Goal: Find contact information: Find contact information

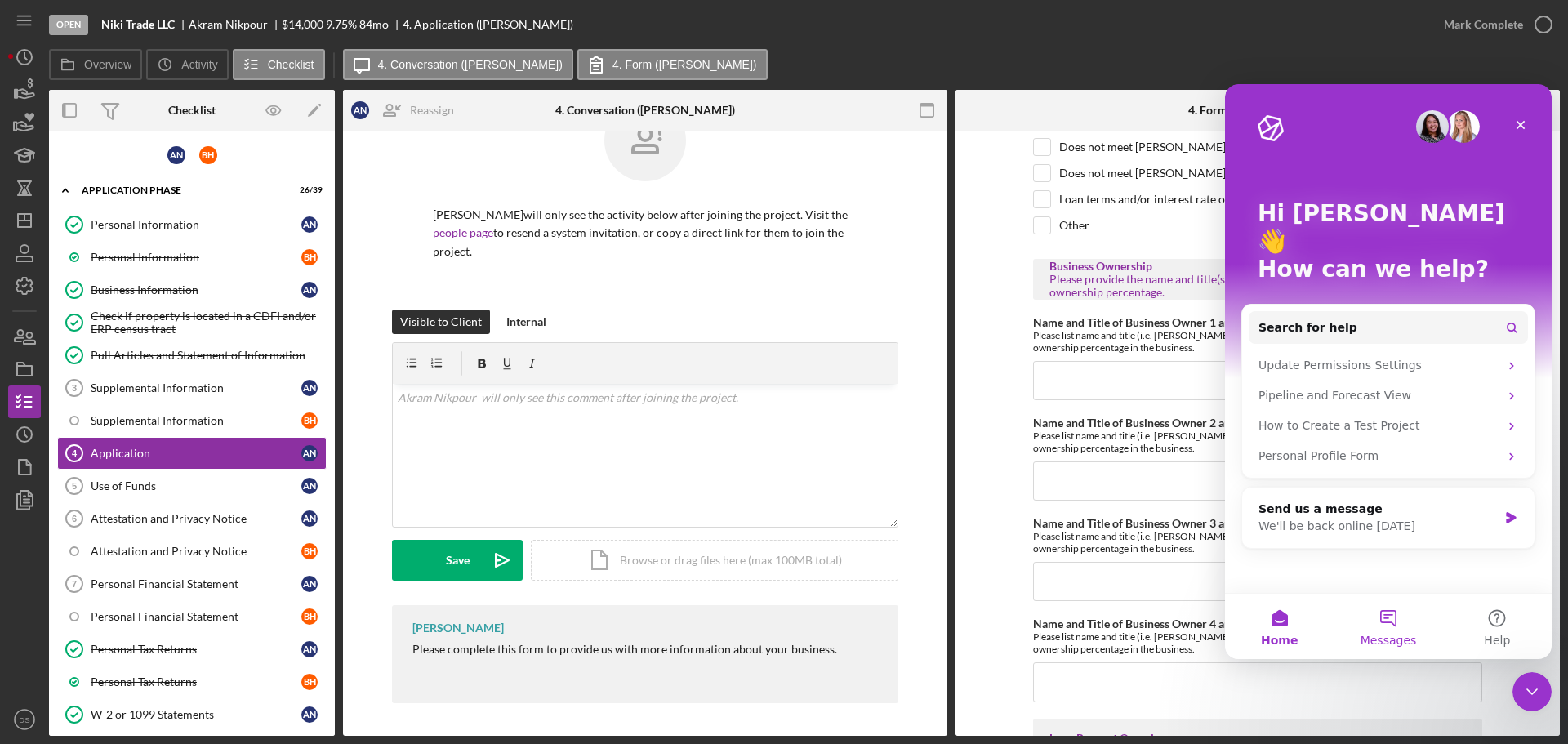
click at [1394, 629] on button "Messages" at bounding box center [1387, 626] width 109 height 65
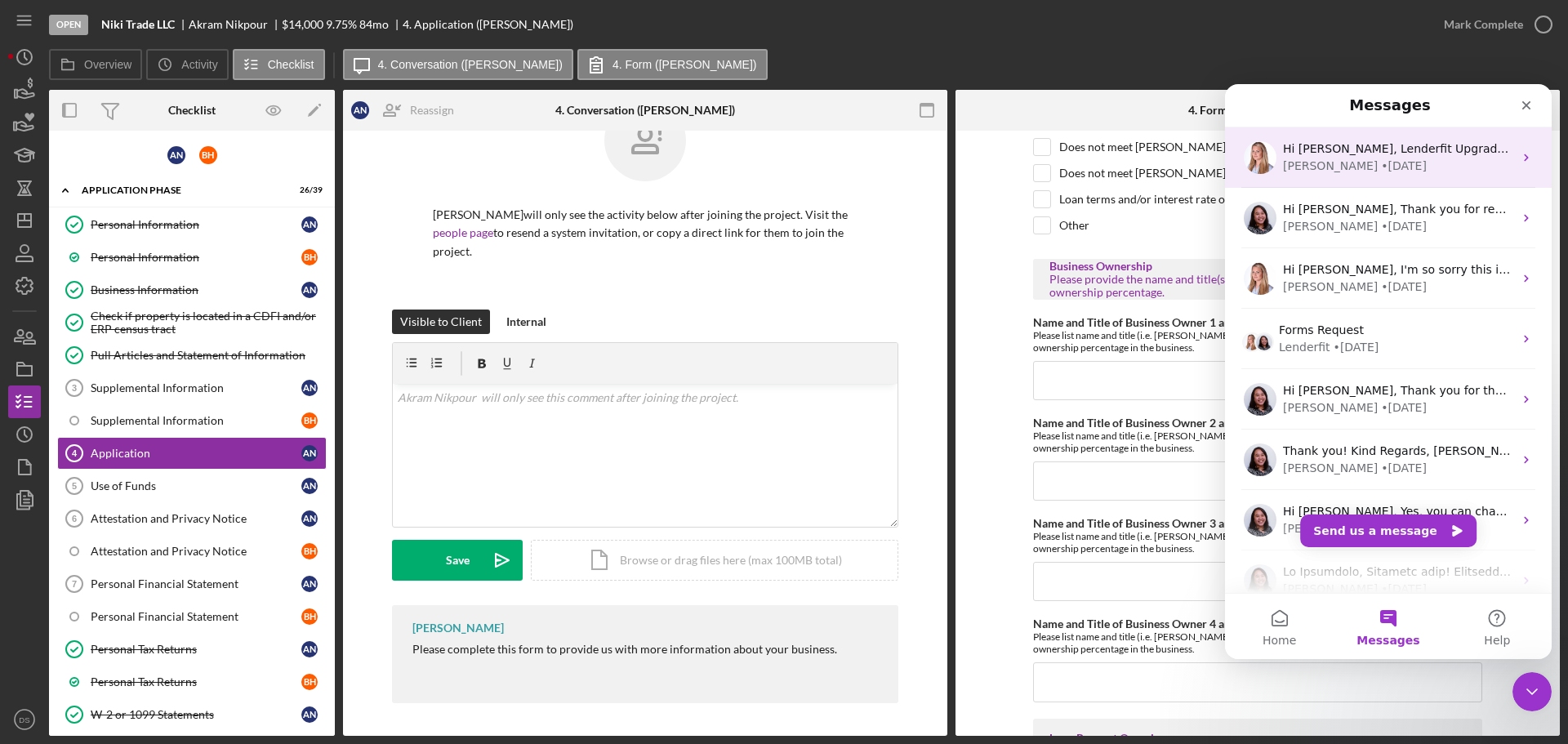
click at [1381, 158] on div "• [DATE]" at bounding box center [1404, 165] width 46 height 17
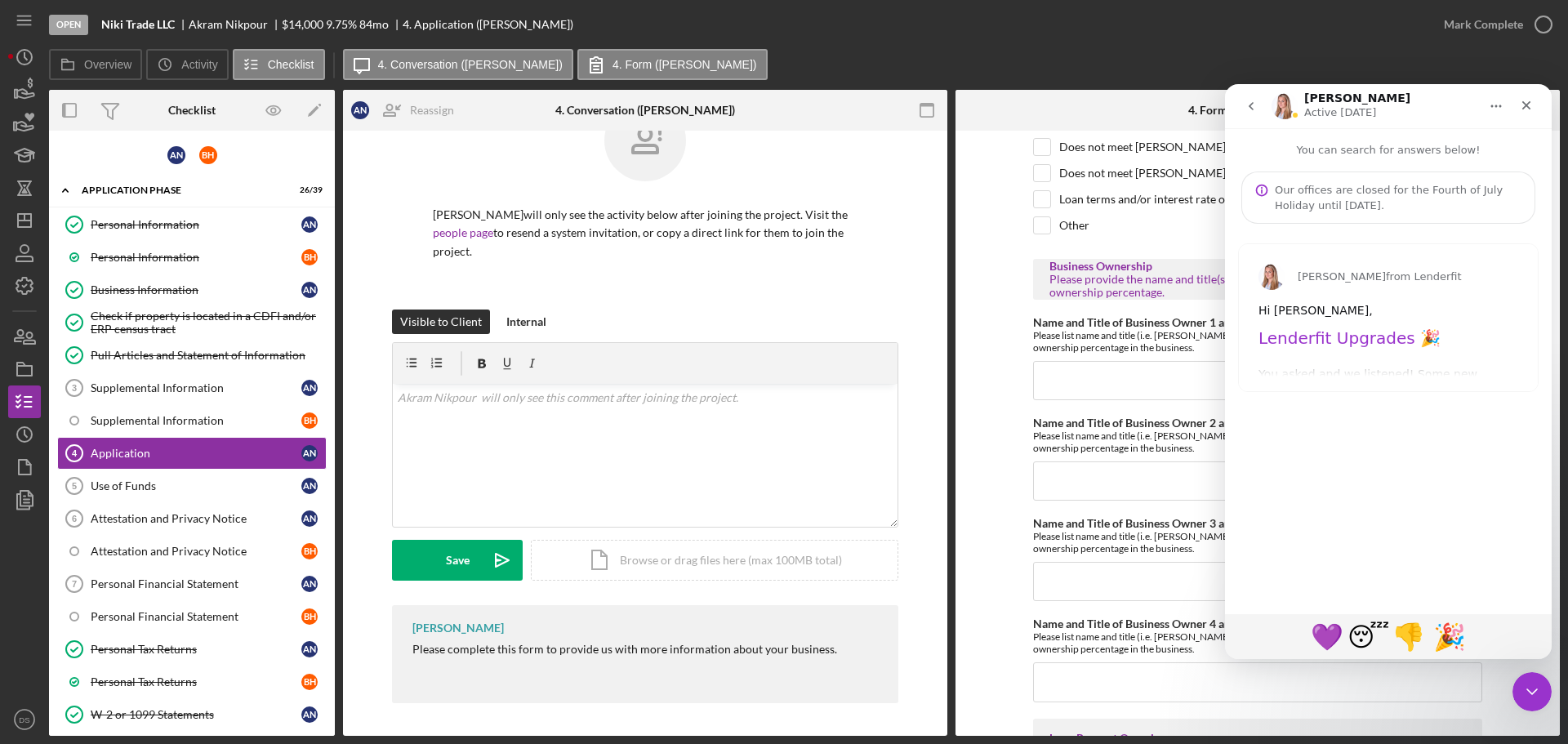
click at [1248, 105] on icon "go back" at bounding box center [1250, 106] width 13 height 13
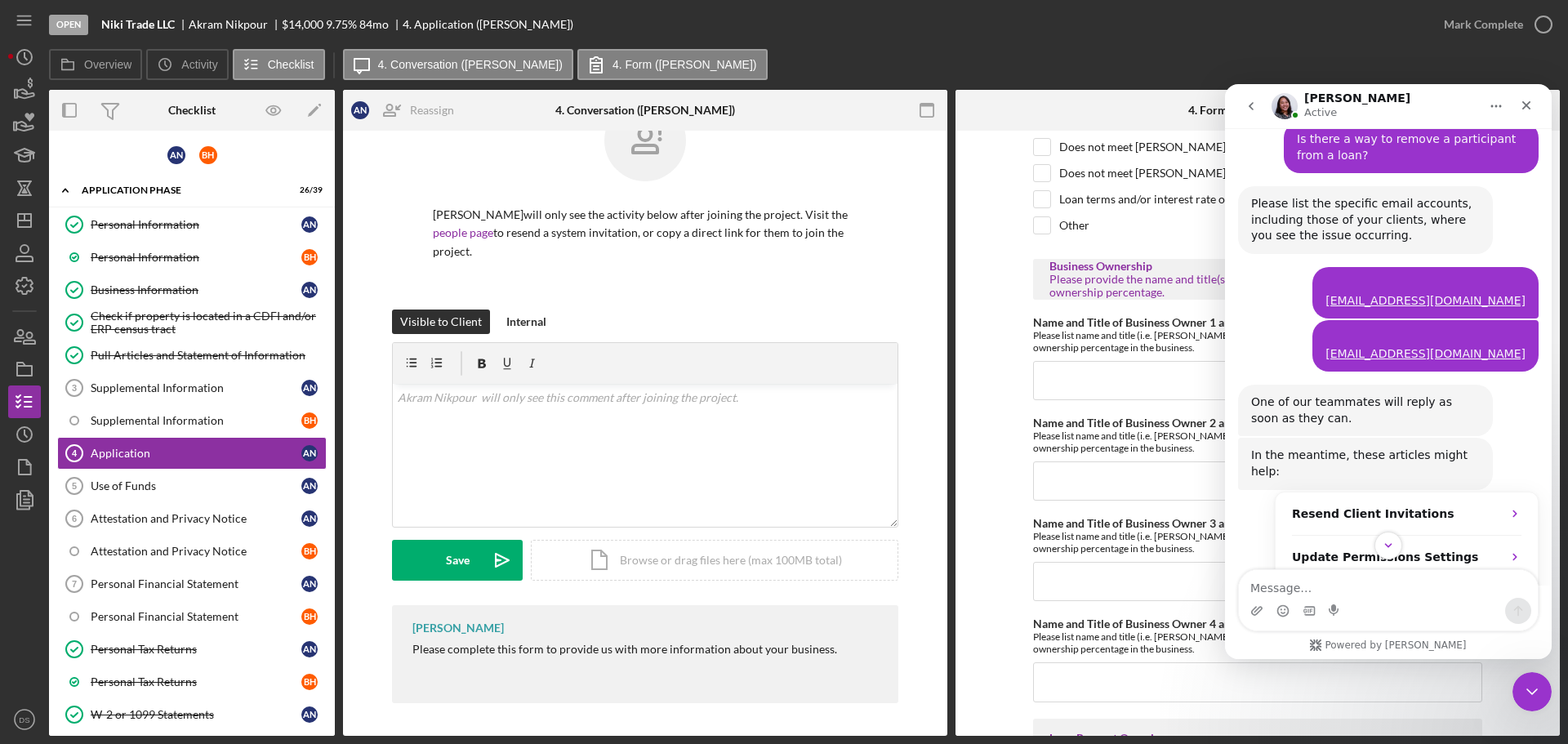
scroll to position [475, 0]
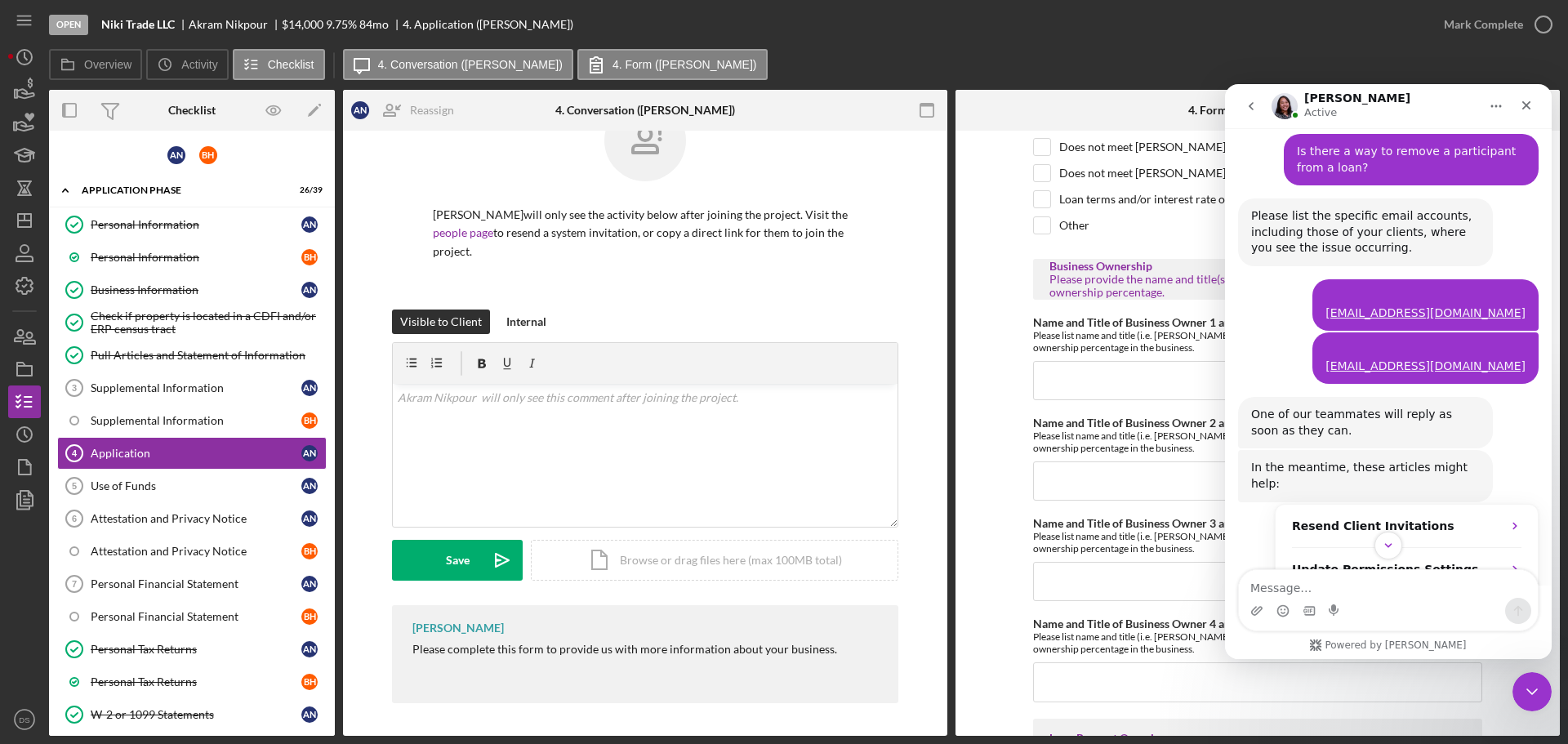
click at [1248, 106] on icon "go back" at bounding box center [1251, 106] width 5 height 8
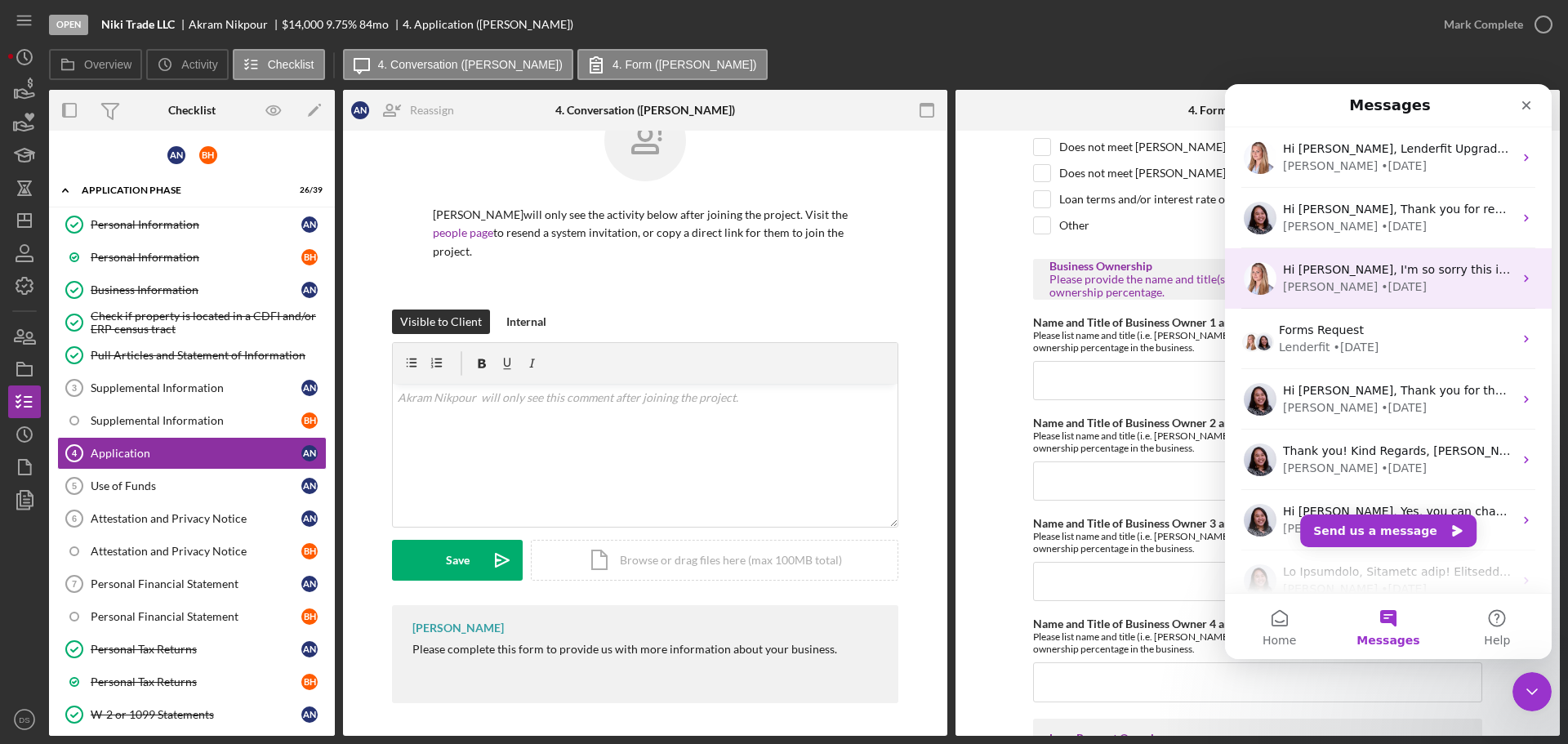
click at [1381, 287] on div "• [DATE]" at bounding box center [1404, 286] width 46 height 17
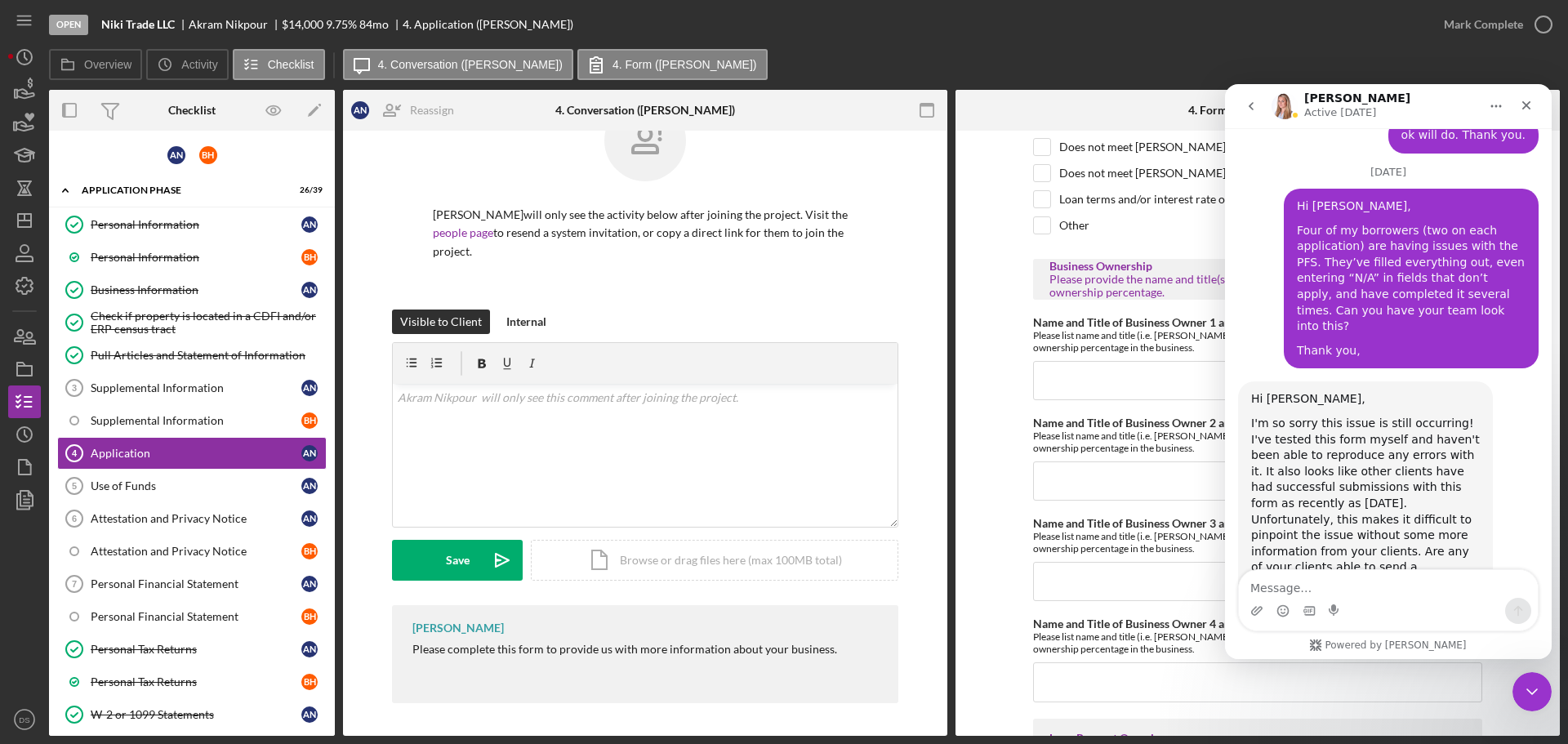
scroll to position [1670, 0]
click at [1332, 580] on textarea "Message…" at bounding box center [1388, 583] width 298 height 27
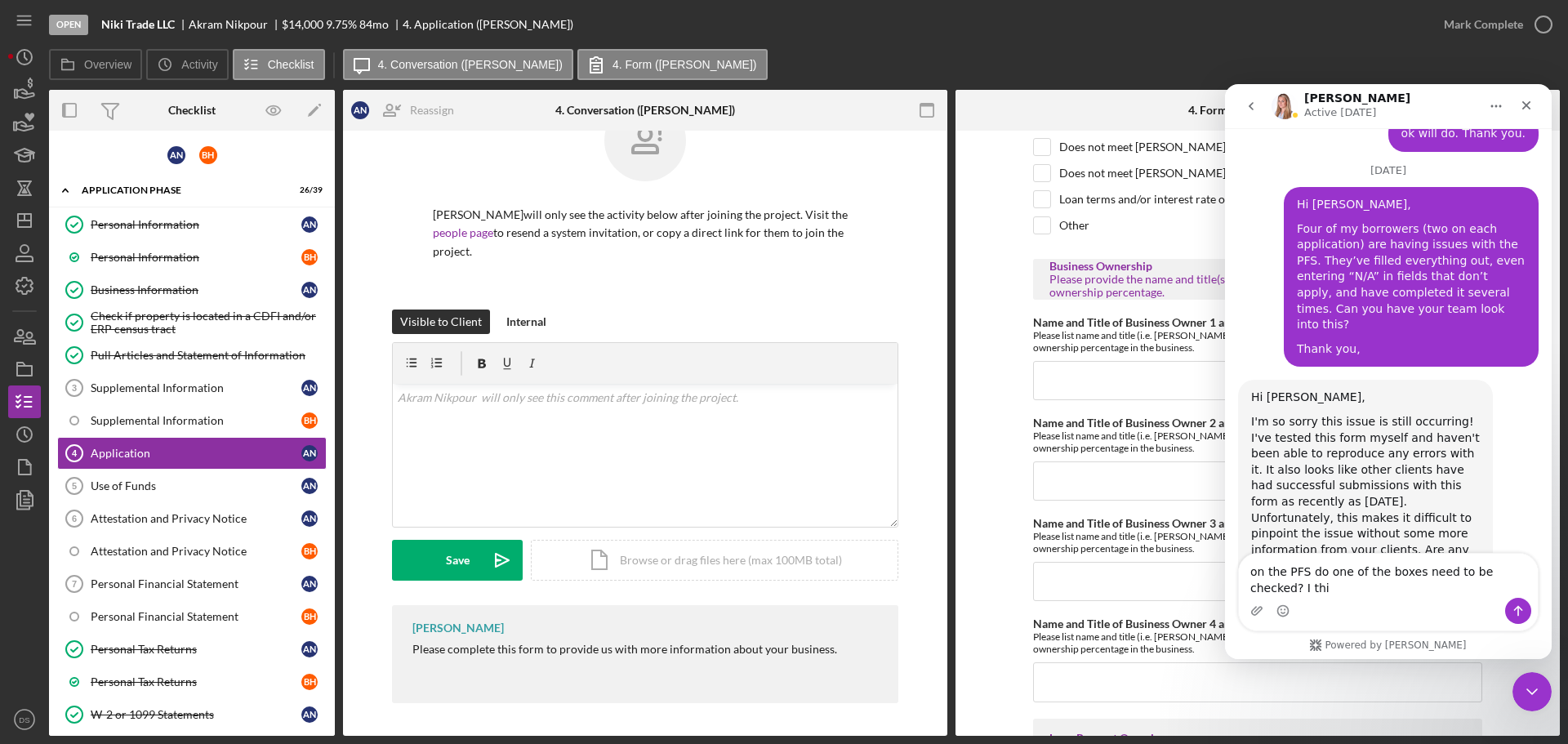
scroll to position [1687, 0]
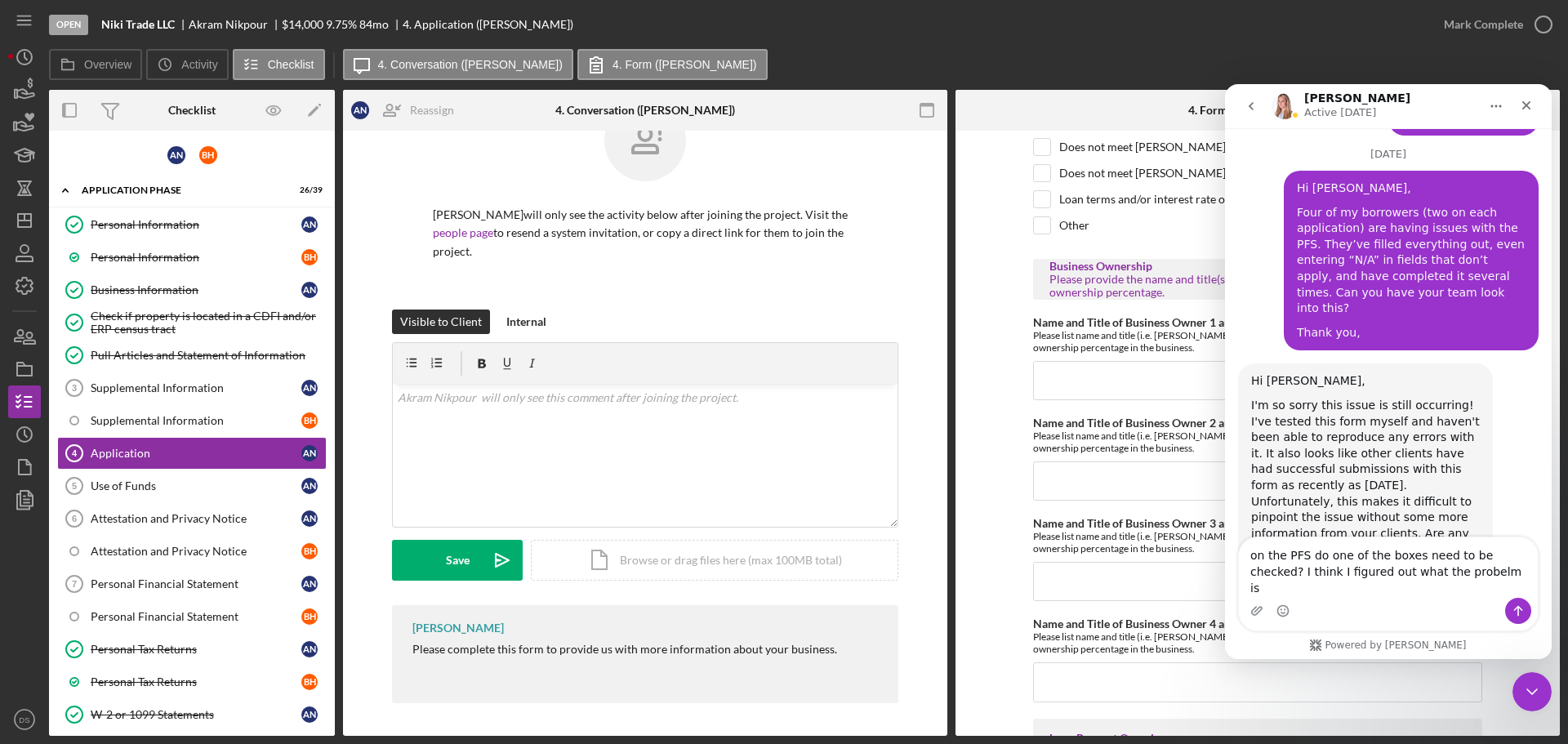
type textarea "on the PFS do one of the boxes need to be checked? I think I figured out what t…"
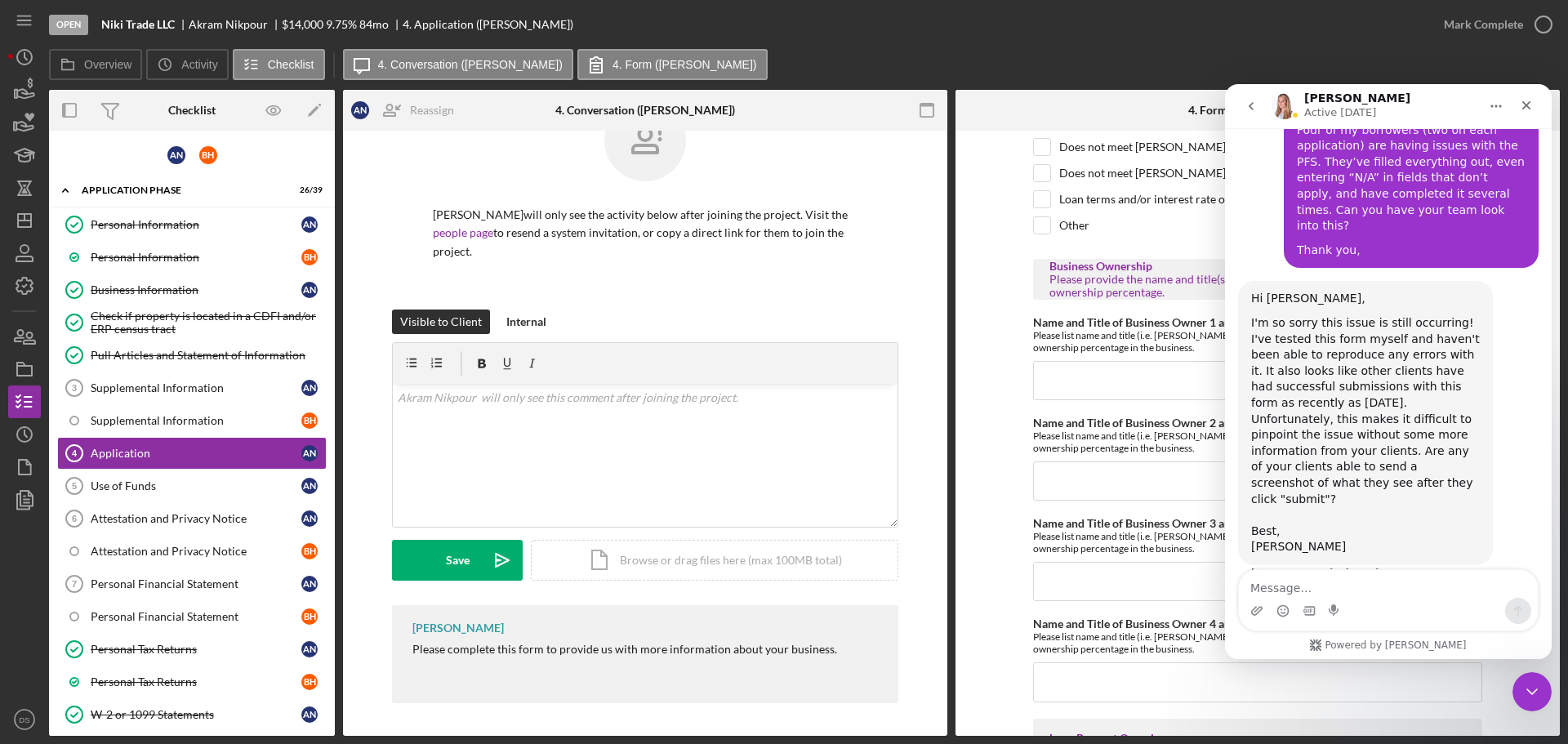
scroll to position [1773, 0]
click at [976, 322] on form "[US_STATE] Capital Loan Application Mailing Address Please provide the mailing …" at bounding box center [1257, 432] width 604 height 605
click at [1527, 100] on icon "Close" at bounding box center [1526, 105] width 13 height 13
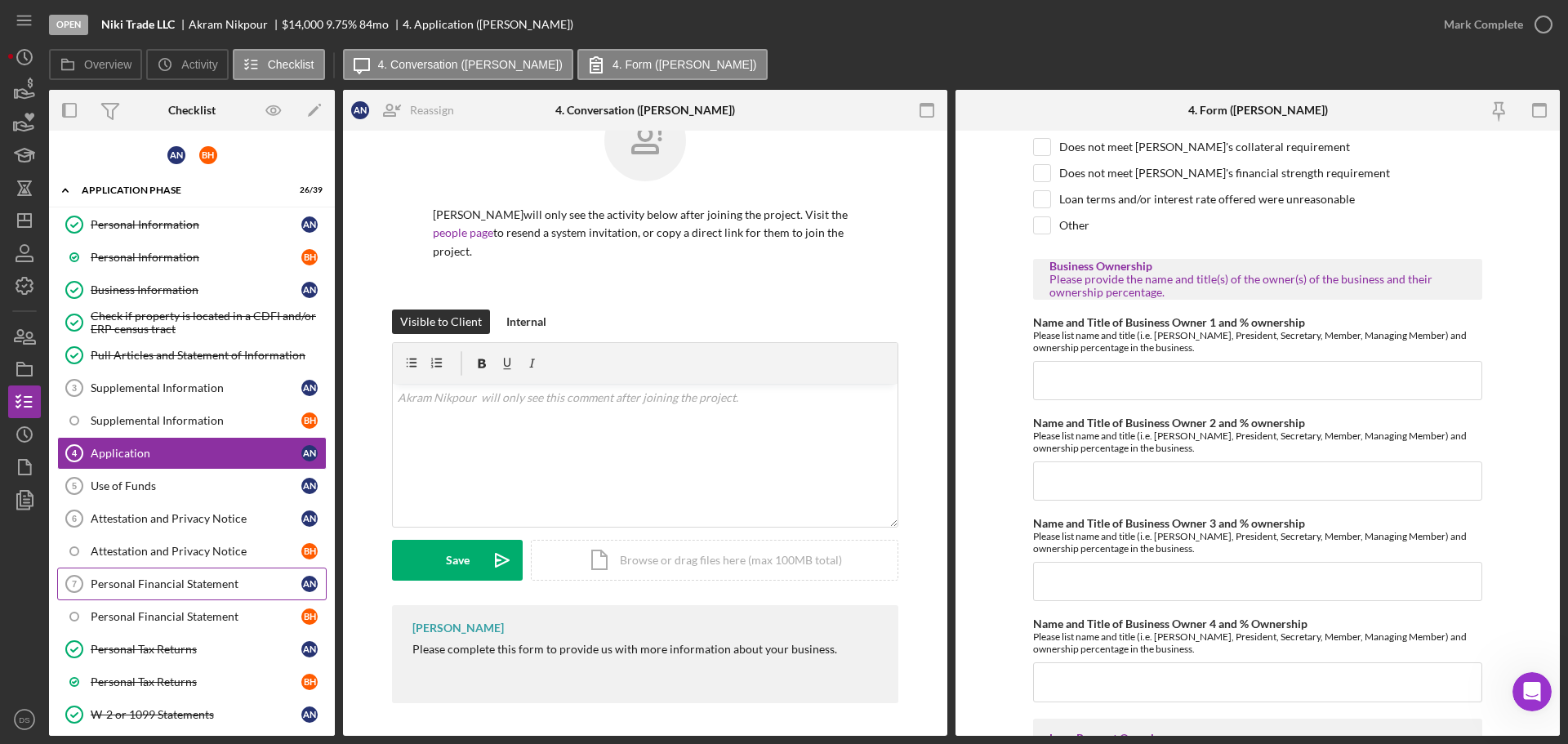
click at [152, 577] on div "Personal Financial Statement" at bounding box center [196, 583] width 211 height 13
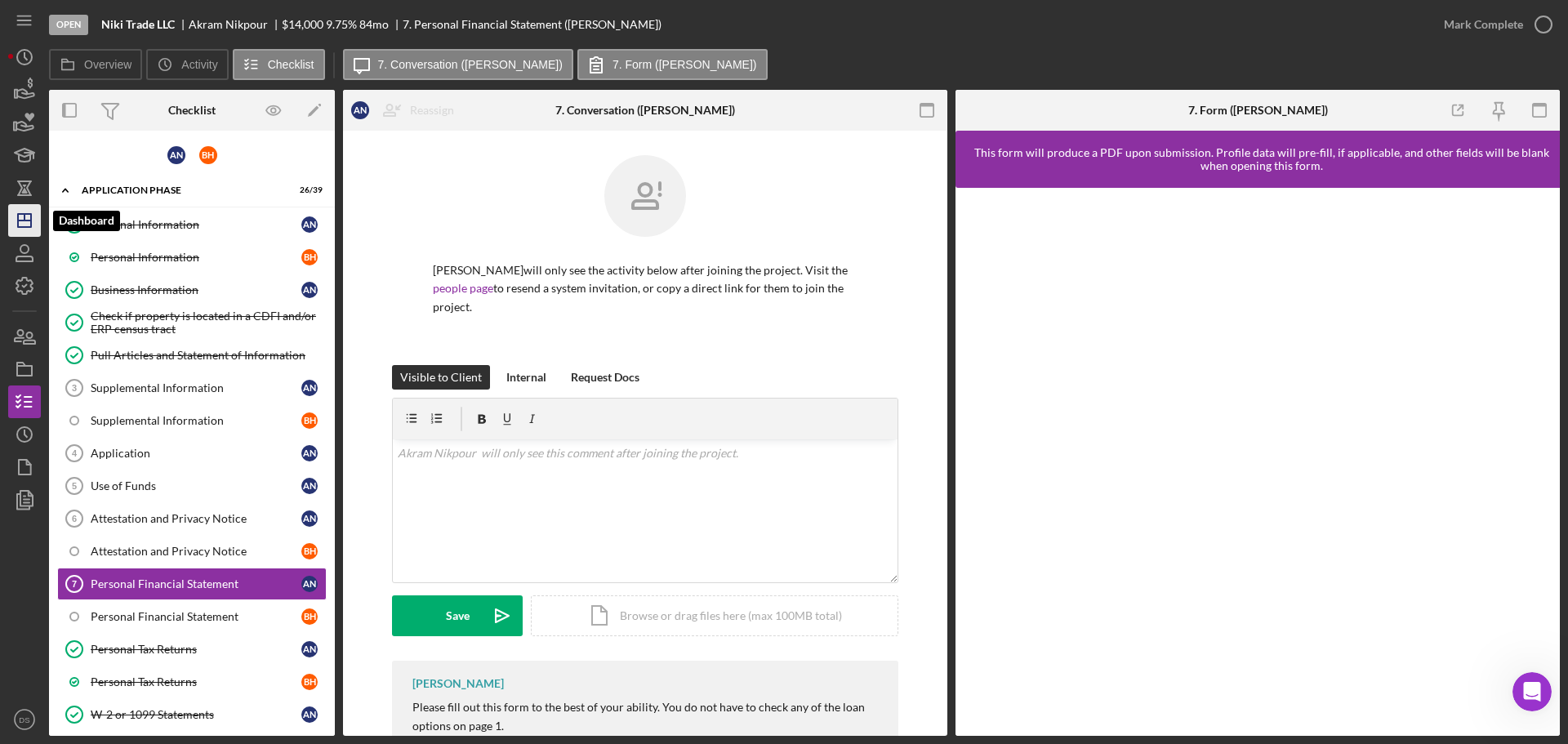
click at [18, 225] on polygon "button" at bounding box center [24, 220] width 13 height 13
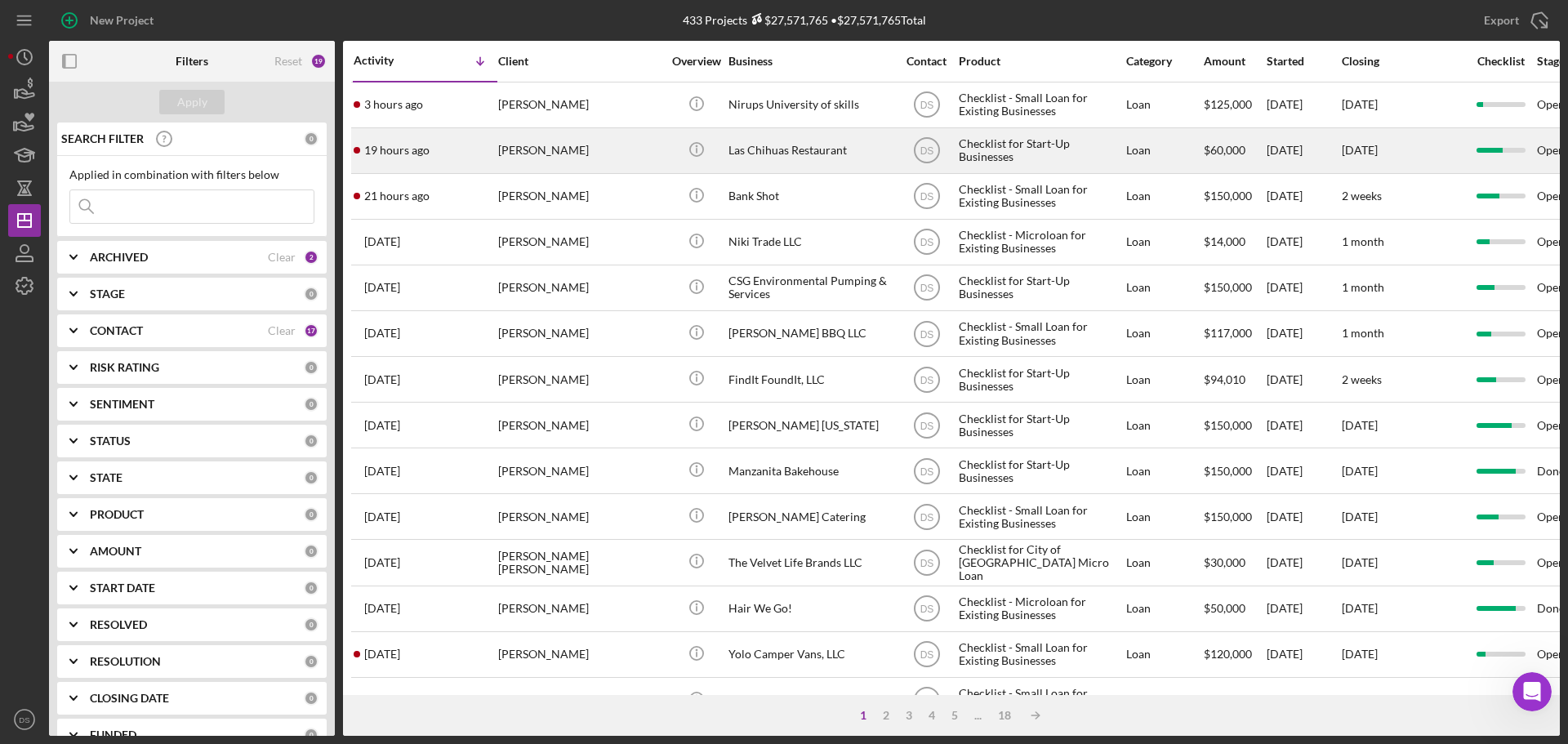
click at [796, 149] on div "Las Chihuas Restaurant" at bounding box center [810, 150] width 163 height 43
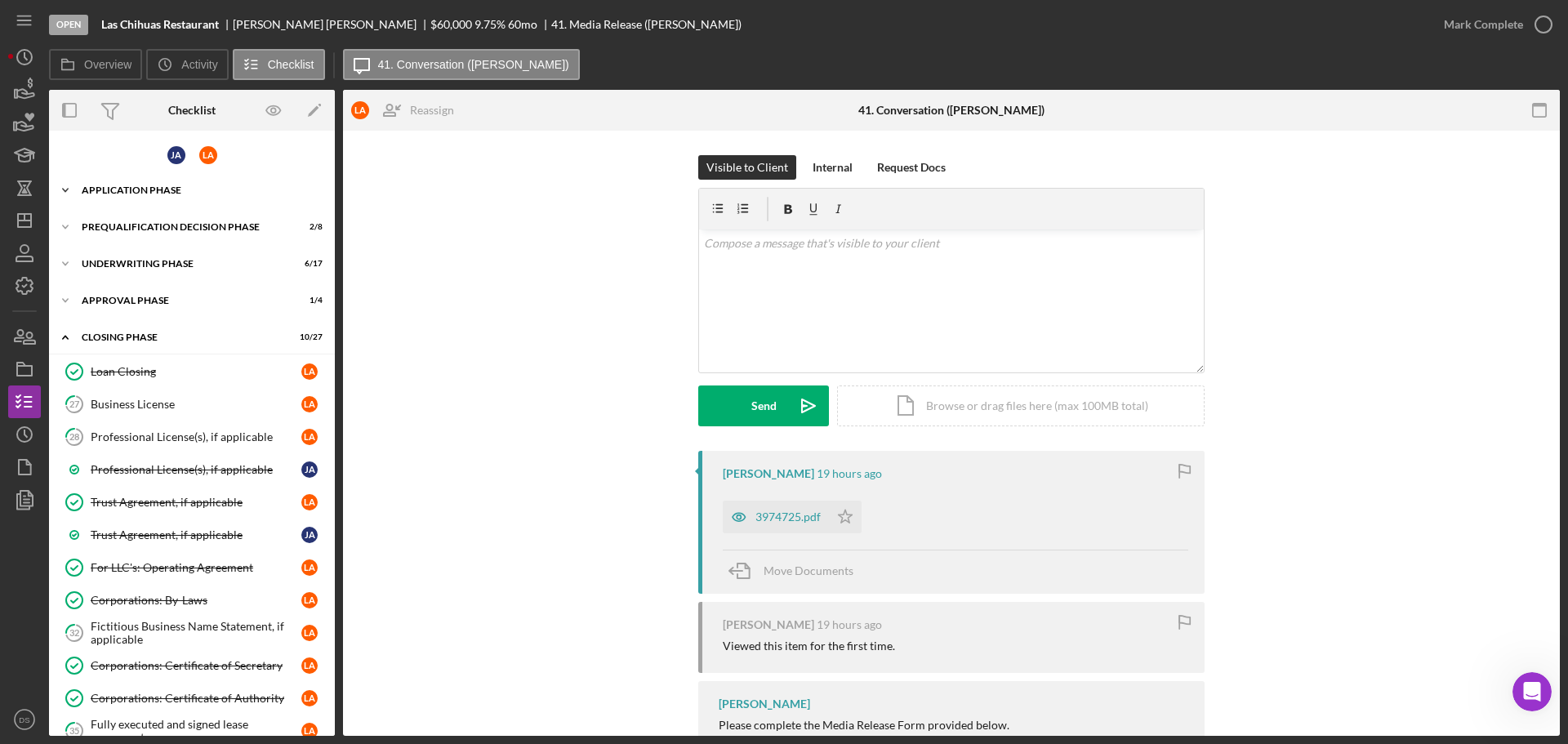
click at [154, 182] on div "Icon/Expander Application Phase 35 / 40" at bounding box center [192, 190] width 286 height 33
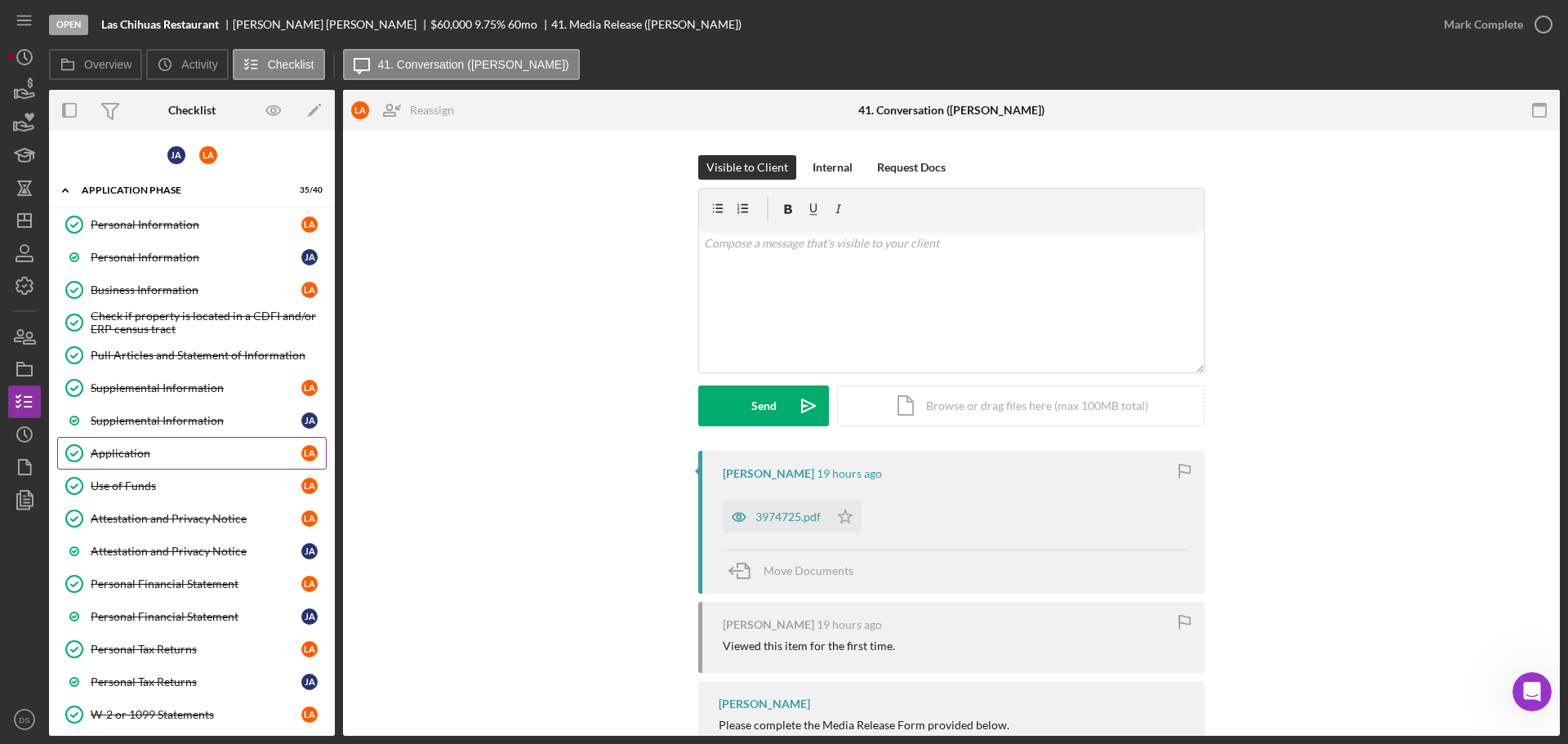
scroll to position [81, 0]
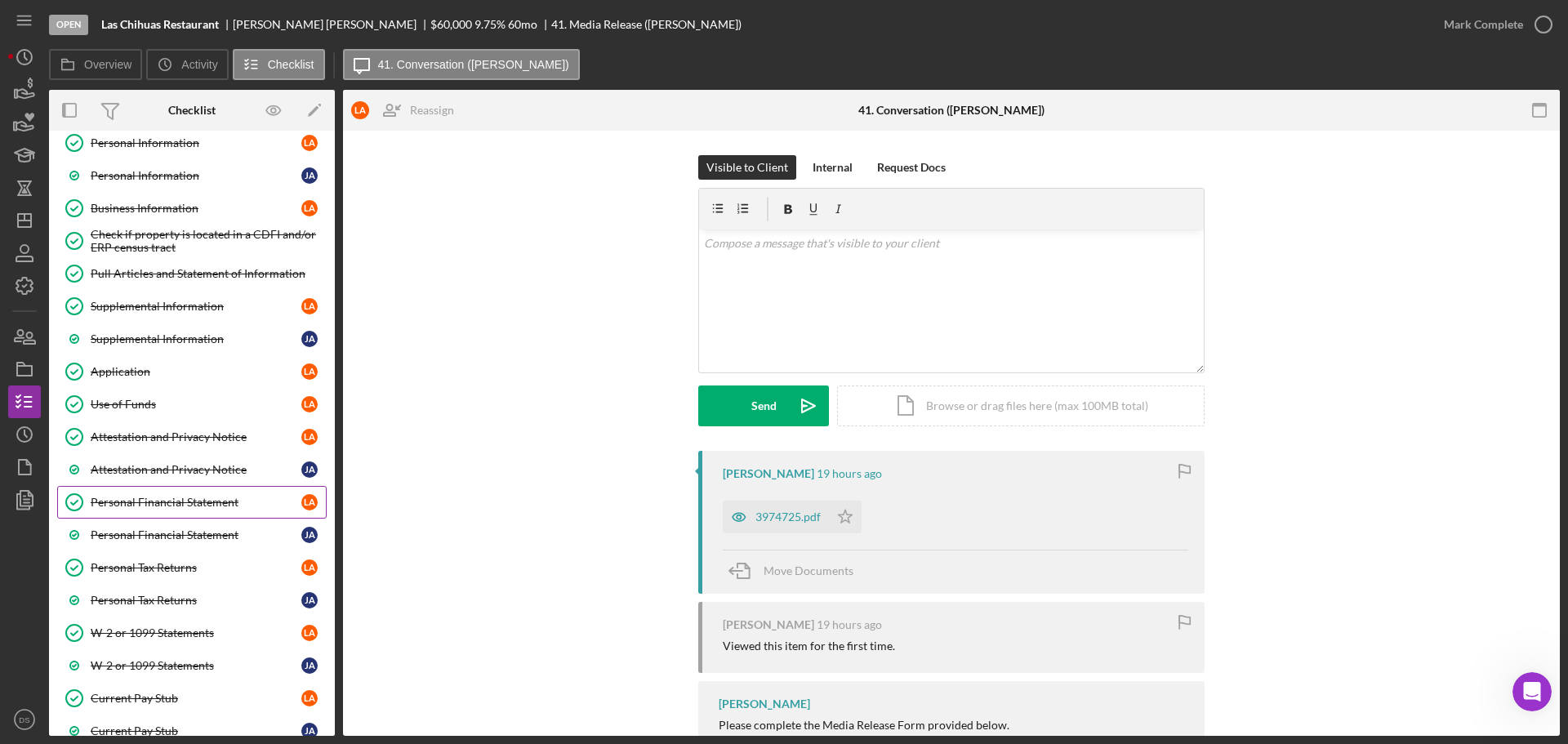
click at [182, 488] on link "Personal Financial Statement Personal Financial Statement L A" at bounding box center [192, 501] width 269 height 33
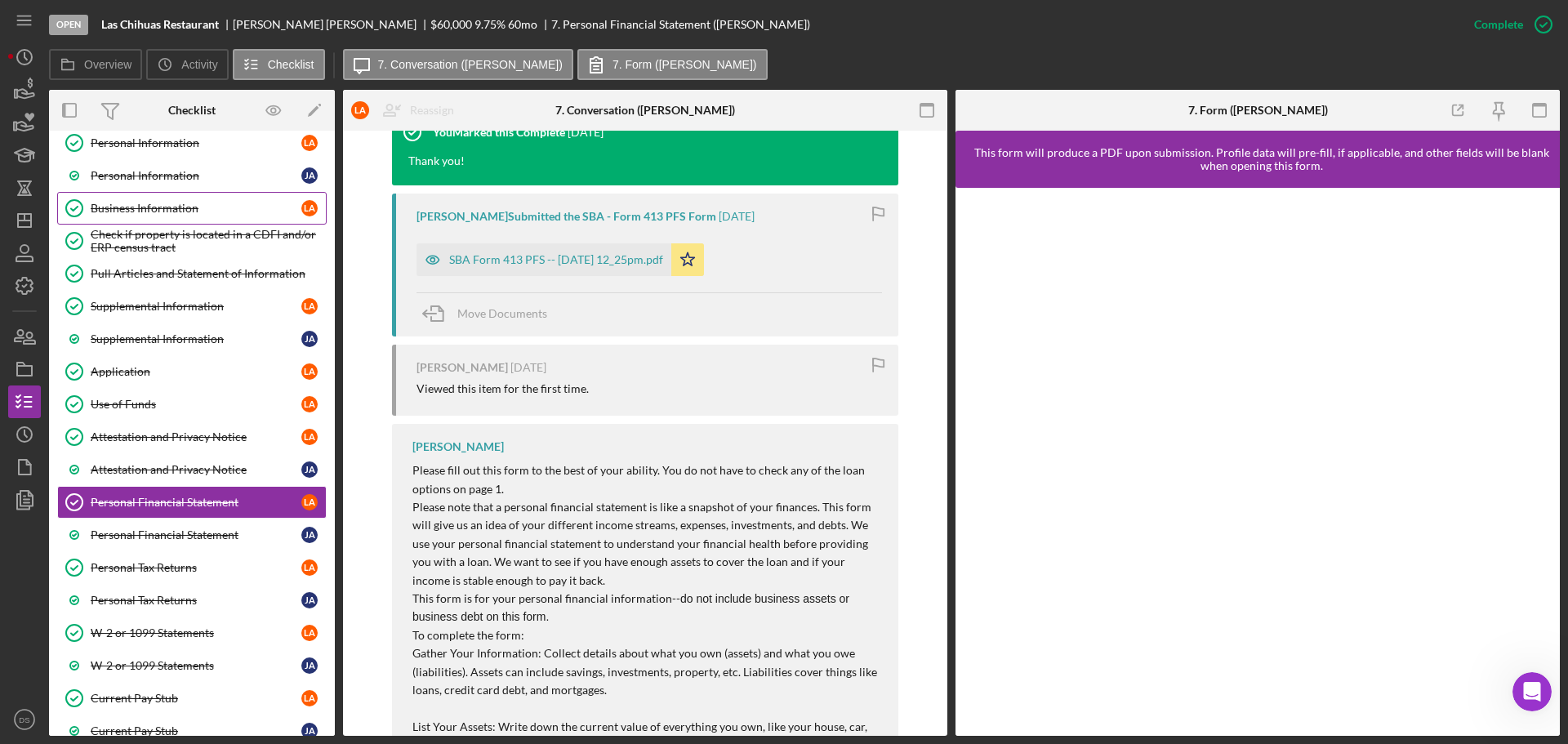
scroll to position [562, 0]
click at [36, 222] on icon "Icon/Dashboard" at bounding box center [25, 221] width 41 height 41
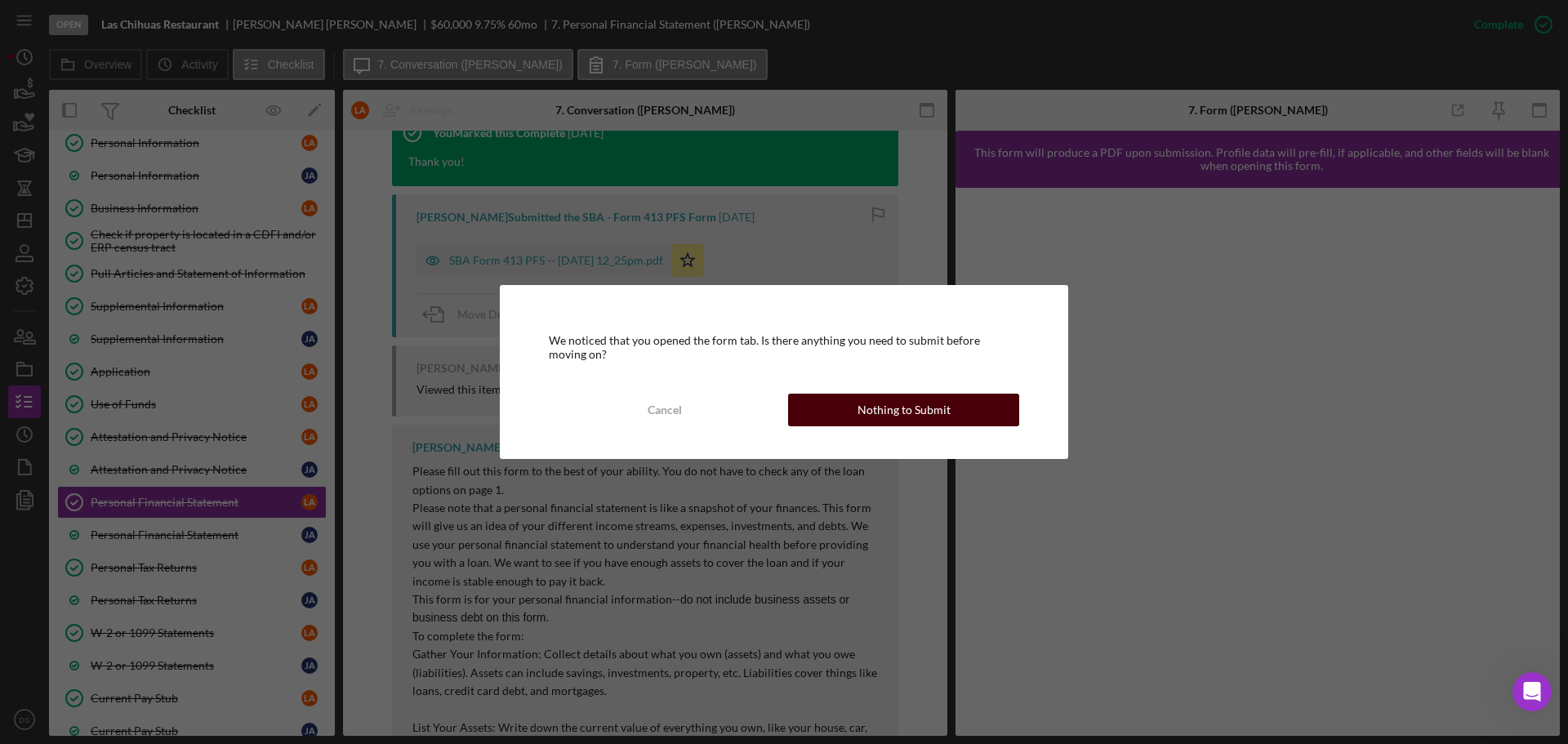
click at [862, 416] on div "Nothing to Submit" at bounding box center [903, 410] width 93 height 33
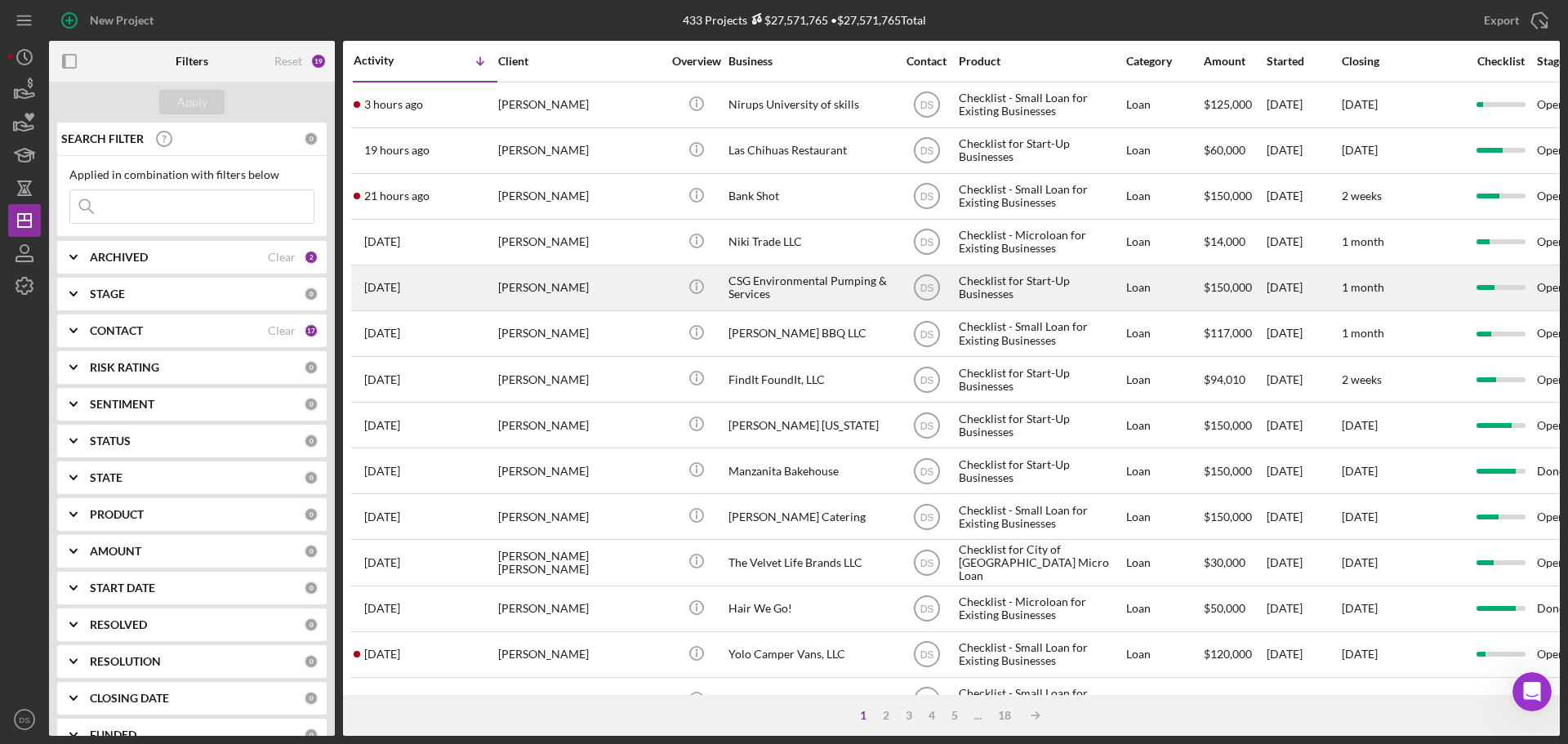
click at [607, 287] on div "[PERSON_NAME]" at bounding box center [579, 288] width 163 height 43
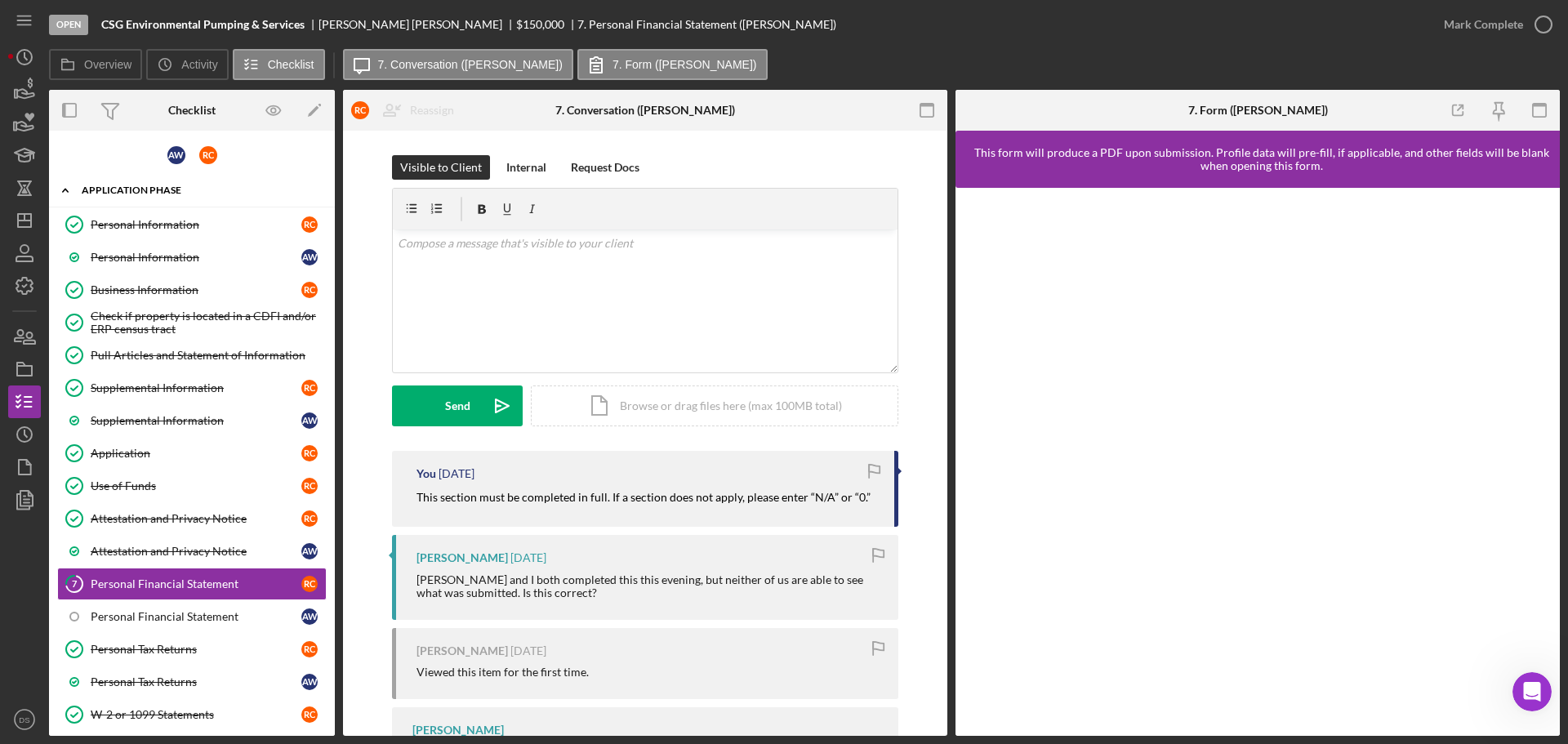
click at [181, 190] on div "Application Phase" at bounding box center [198, 190] width 233 height 10
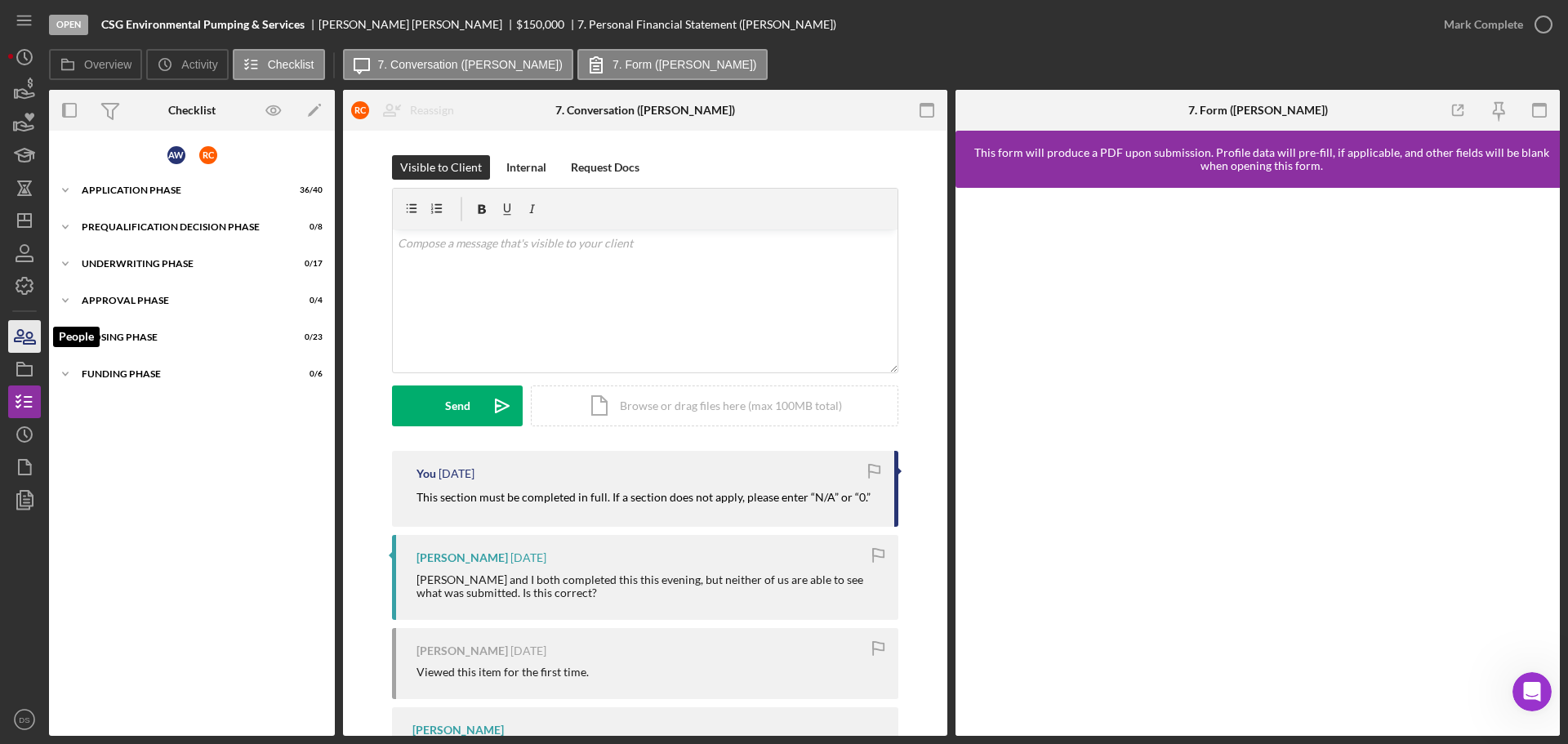
click at [32, 337] on icon "button" at bounding box center [29, 337] width 11 height 11
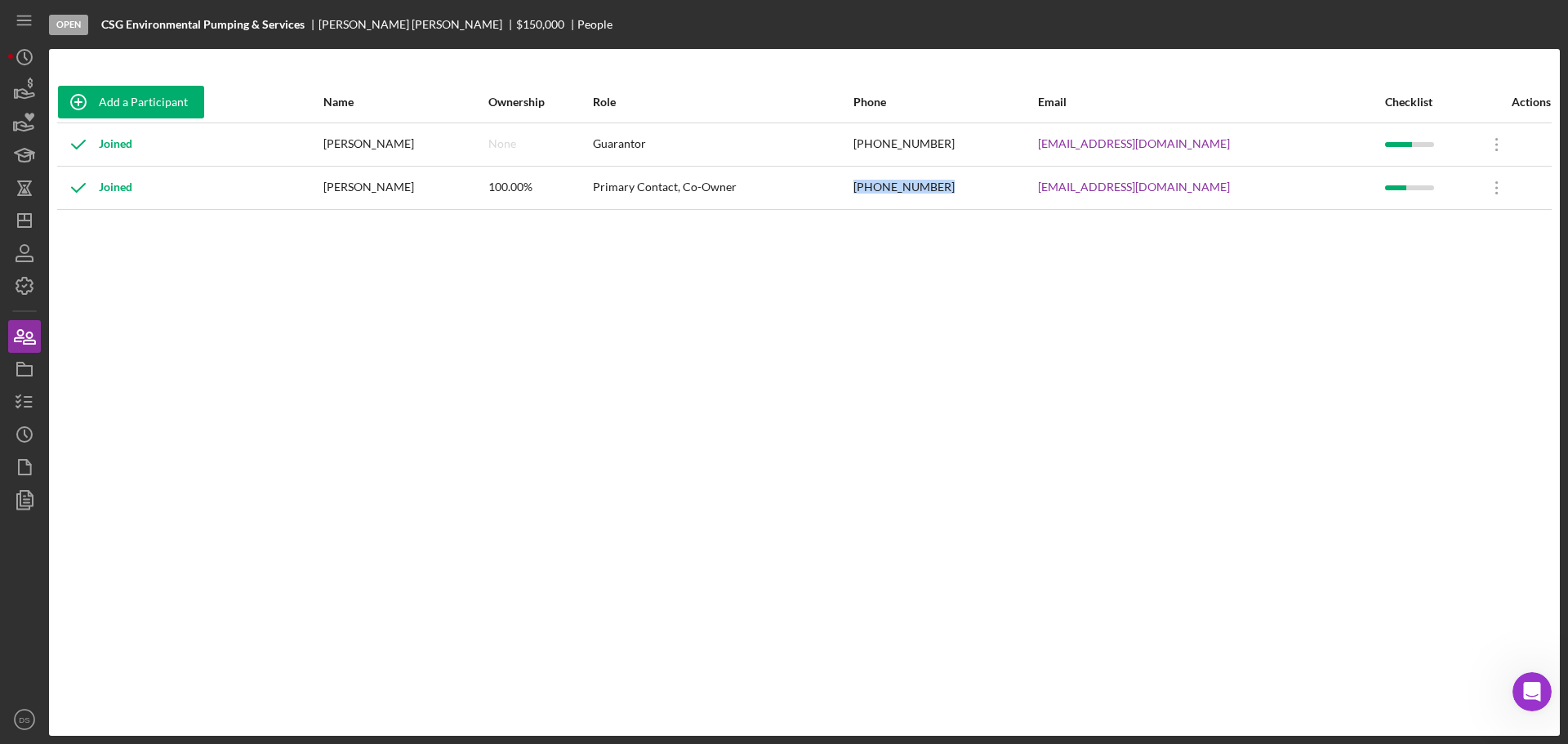
drag, startPoint x: 1014, startPoint y: 192, endPoint x: 951, endPoint y: 186, distance: 63.3
click at [932, 190] on div "[PHONE_NUMBER]" at bounding box center [944, 188] width 183 height 41
copy div "[PHONE_NUMBER]"
click at [26, 226] on icon "Icon/Dashboard" at bounding box center [25, 221] width 41 height 41
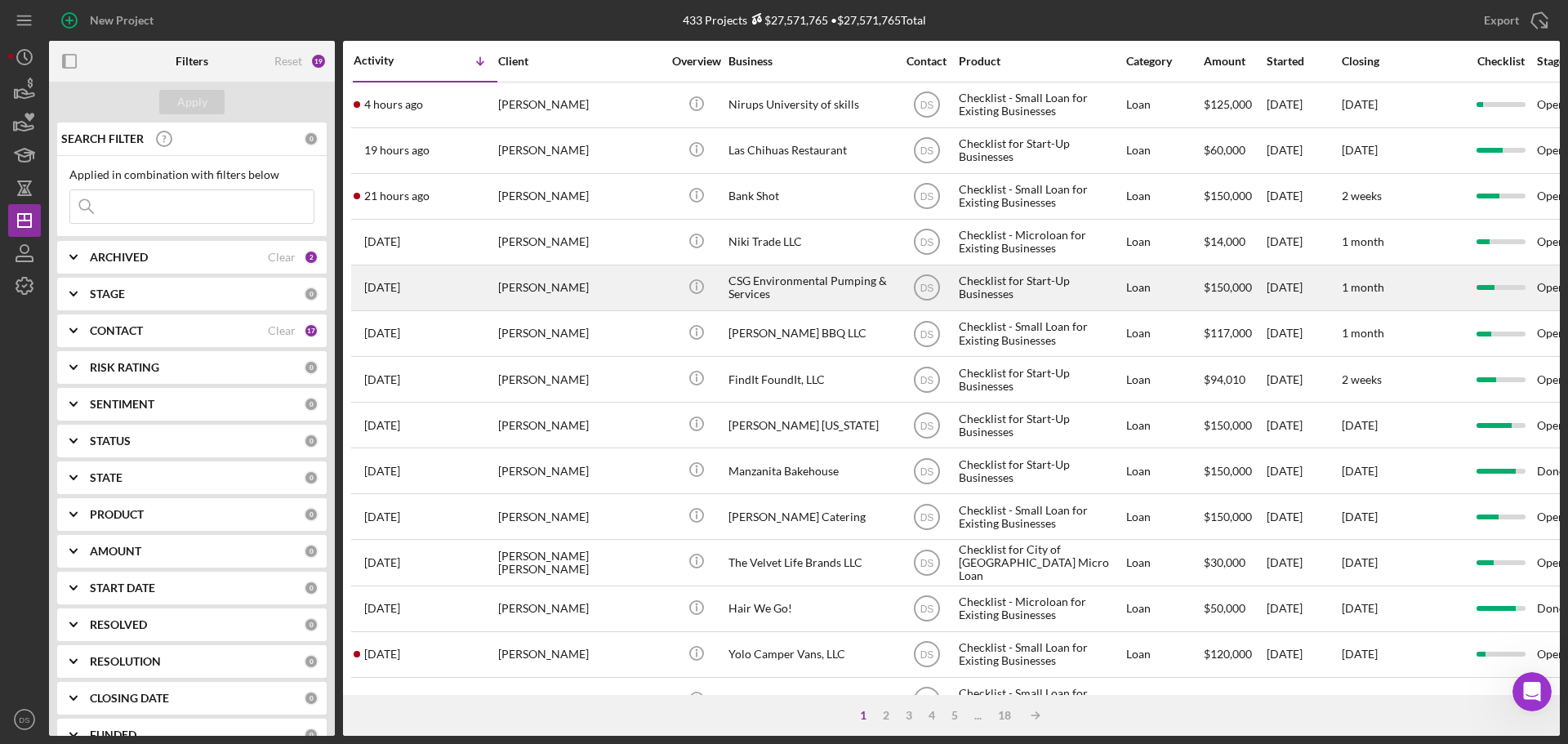
click at [807, 279] on div "CSG Environmental Pumping & Services" at bounding box center [810, 288] width 163 height 43
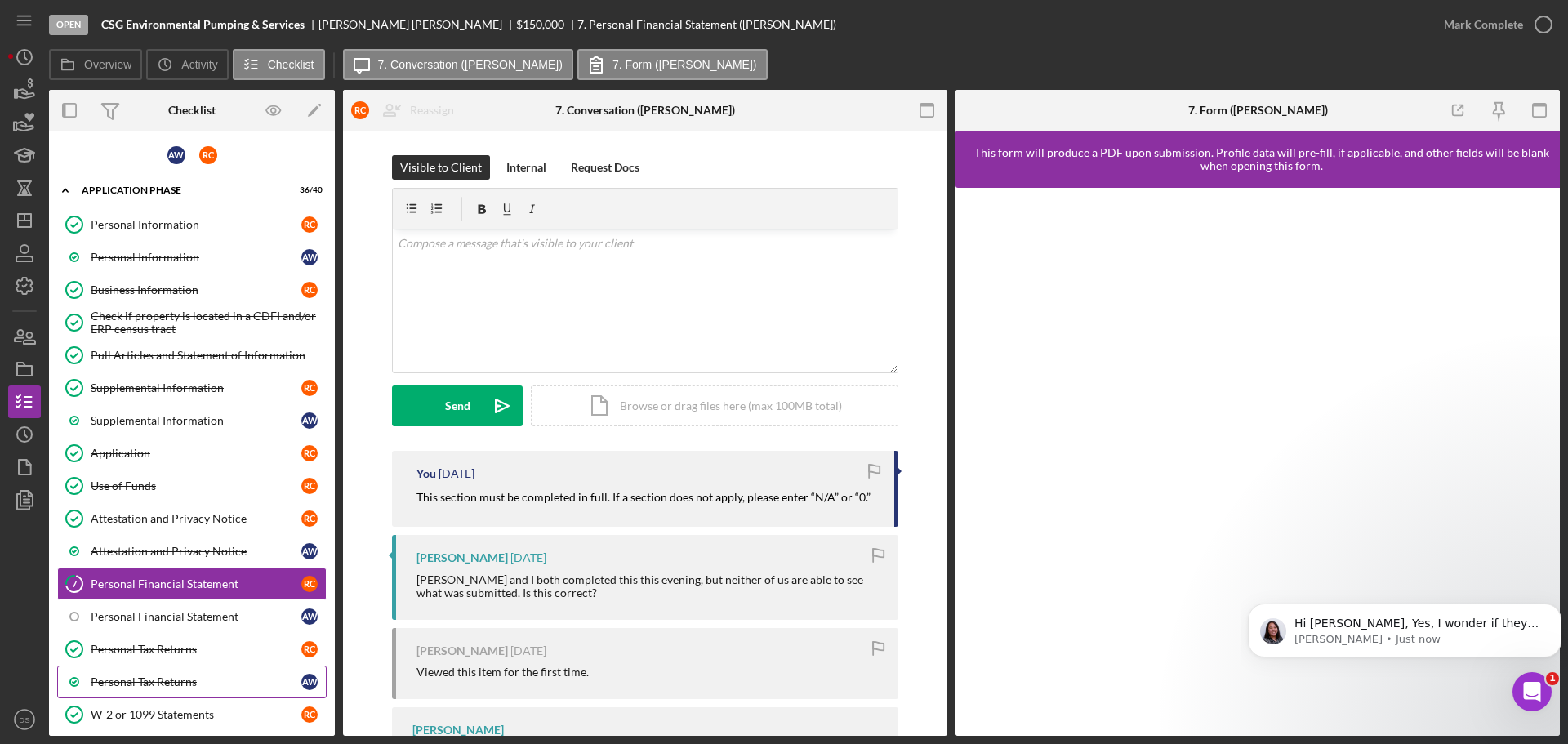
scroll to position [2251, 0]
